Goal: Task Accomplishment & Management: Use online tool/utility

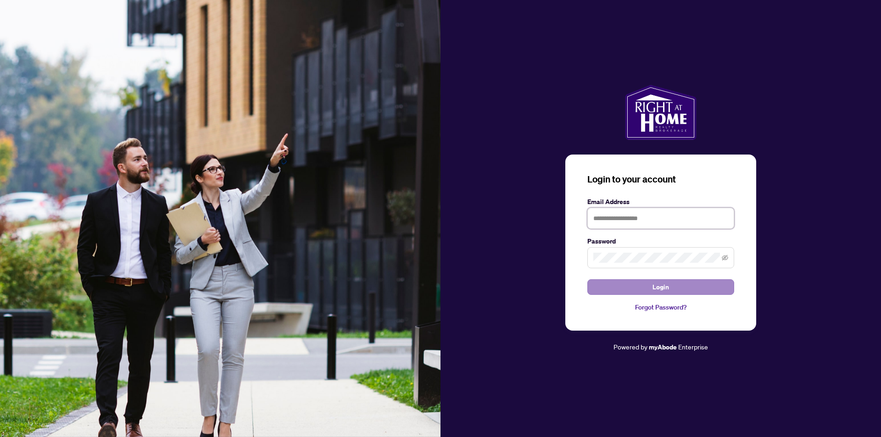
type input "**********"
click at [651, 286] on button "Login" at bounding box center [661, 288] width 147 height 16
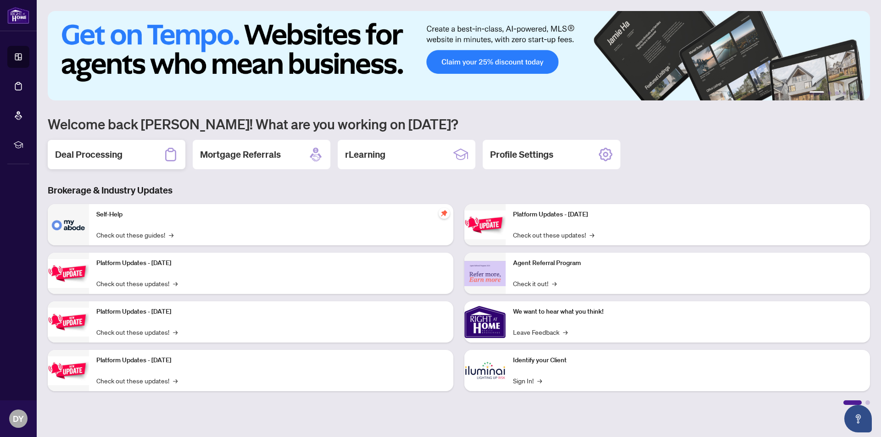
click at [118, 157] on h2 "Deal Processing" at bounding box center [88, 154] width 67 height 13
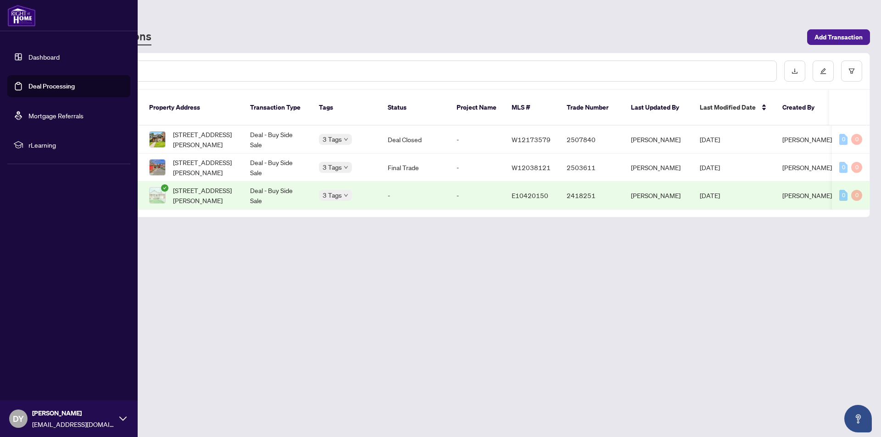
click at [35, 140] on span "rLearning" at bounding box center [75, 145] width 95 height 10
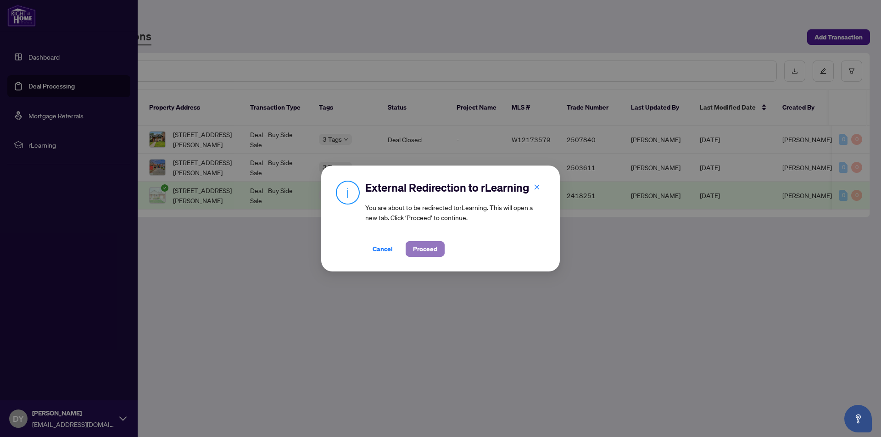
click at [423, 248] on span "Proceed" at bounding box center [425, 249] width 24 height 15
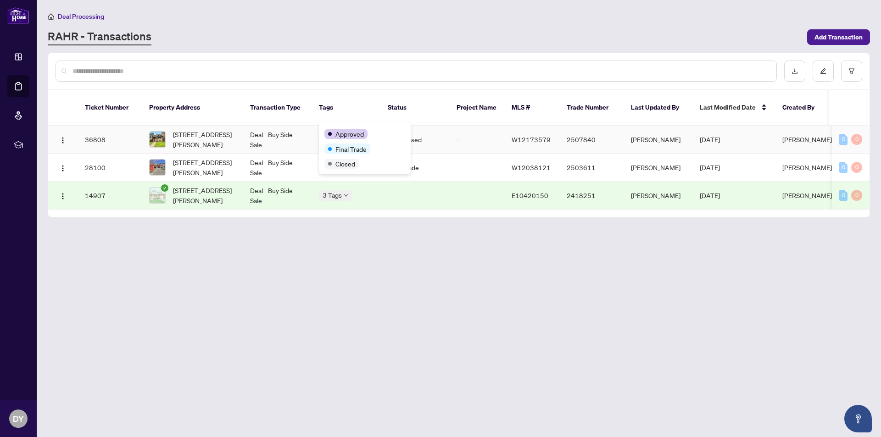
click at [410, 124] on div "Approved Final Trade Closed" at bounding box center [365, 149] width 92 height 52
click at [248, 127] on td "Deal - Buy Side Sale" at bounding box center [277, 140] width 69 height 28
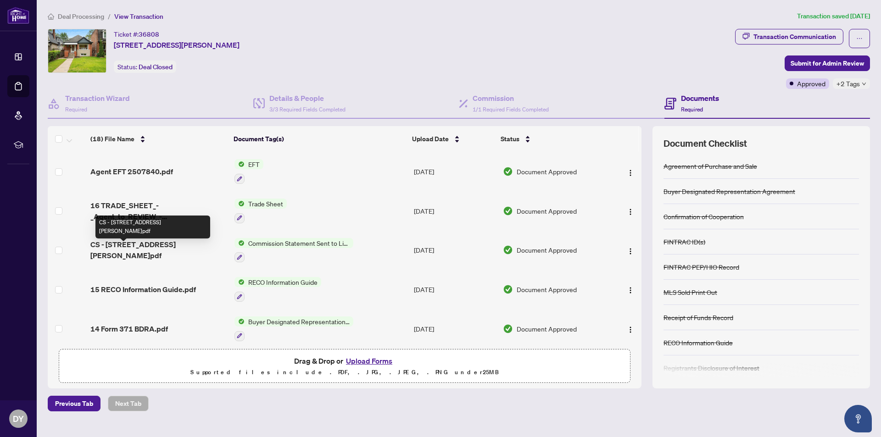
click at [138, 248] on span "CS - [STREET_ADDRESS][PERSON_NAME]pdf" at bounding box center [158, 250] width 136 height 22
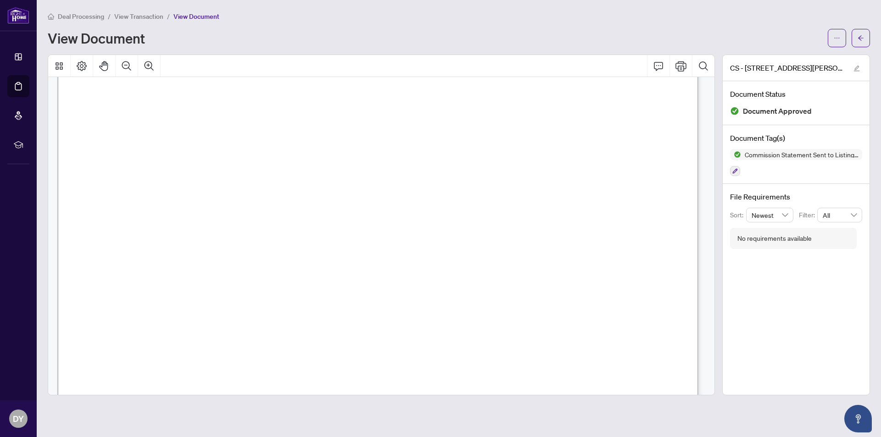
scroll to position [347, 0]
